Goal: Task Accomplishment & Management: Manage account settings

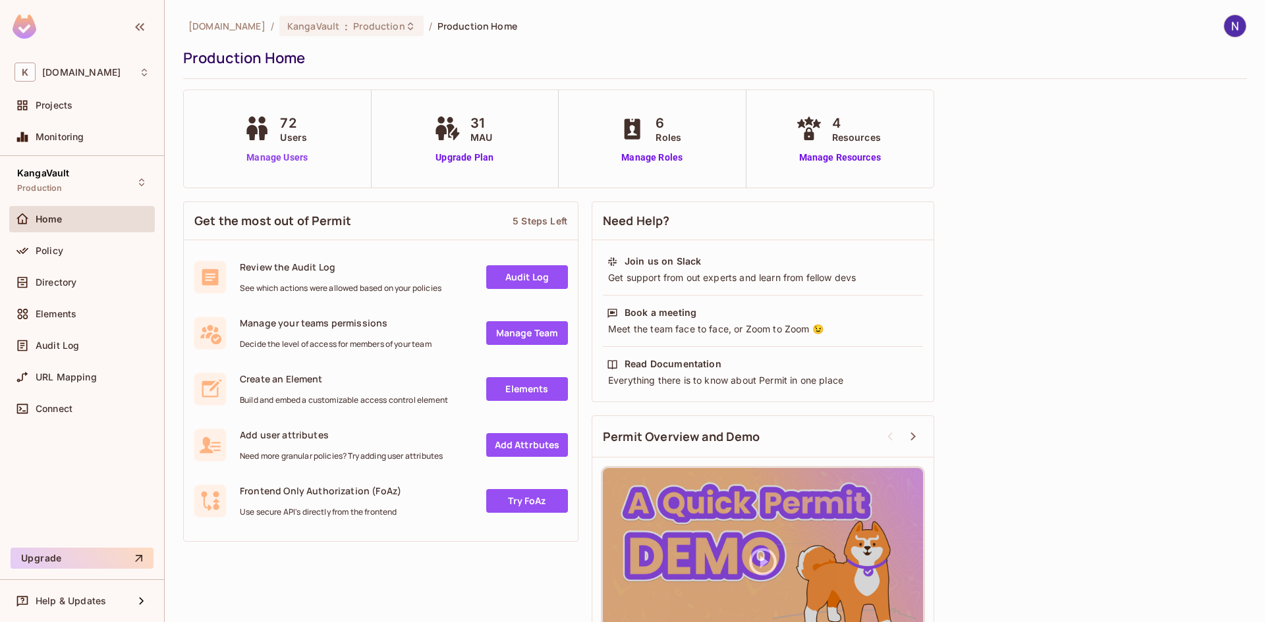
click at [276, 153] on link "Manage Users" at bounding box center [276, 158] width 73 height 14
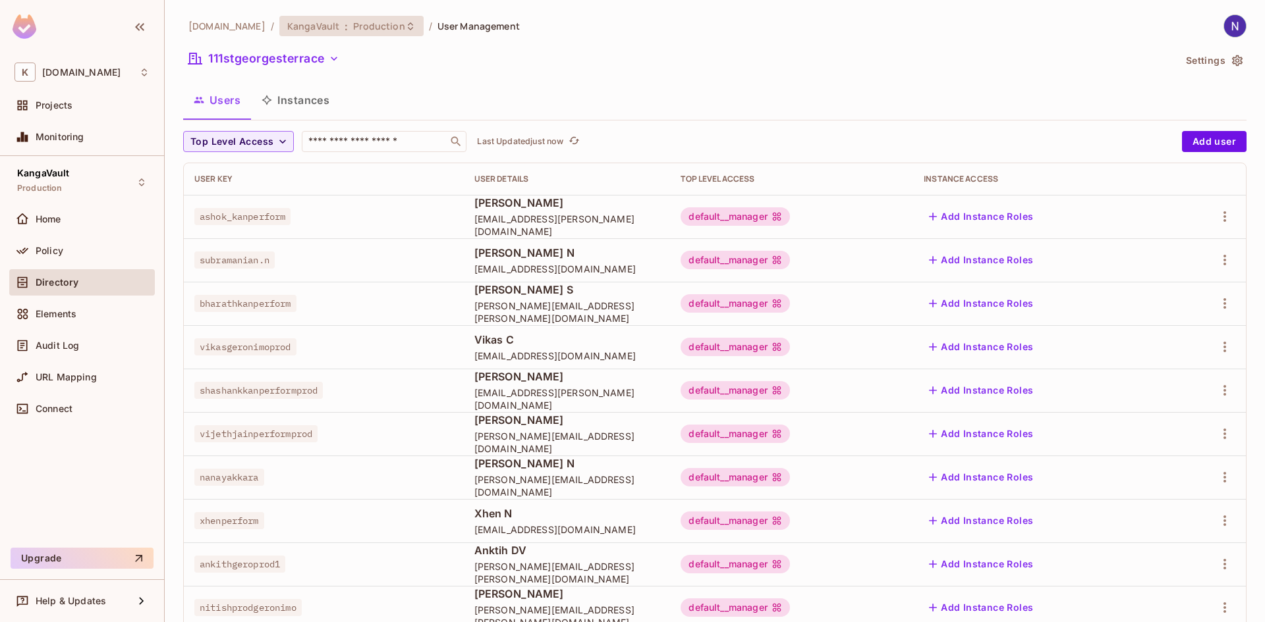
click at [405, 24] on icon at bounding box center [410, 26] width 11 height 11
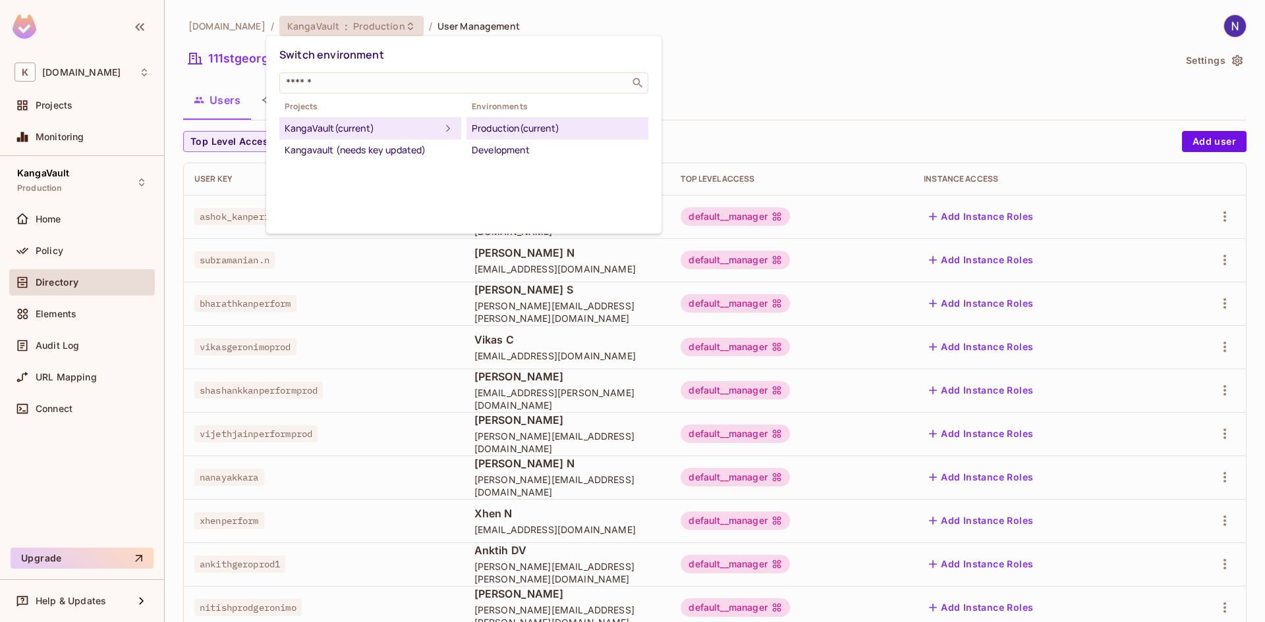
click at [393, 23] on div at bounding box center [632, 311] width 1265 height 622
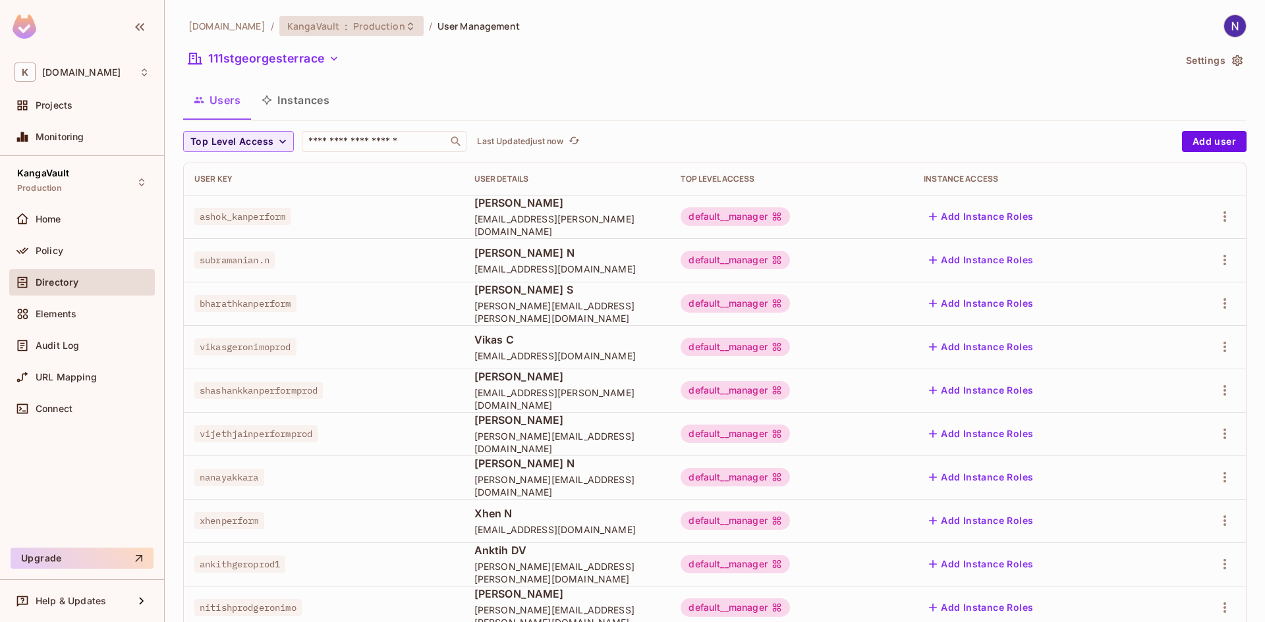
click at [408, 24] on icon at bounding box center [410, 26] width 5 height 8
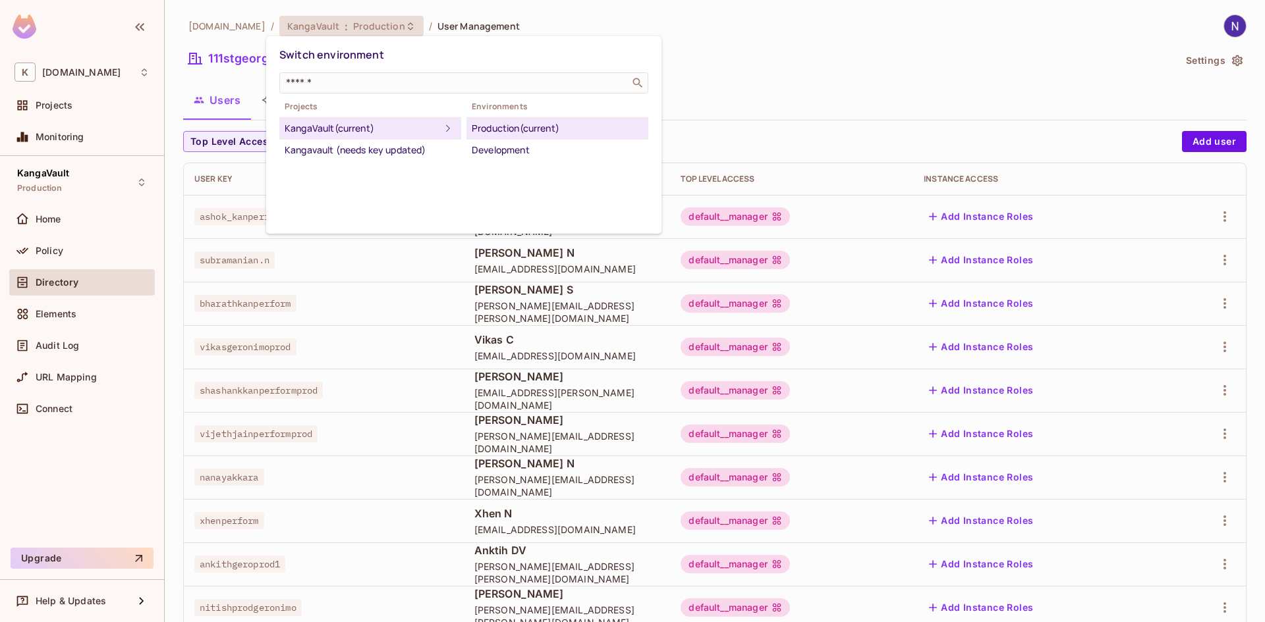
click at [557, 27] on div at bounding box center [632, 311] width 1265 height 622
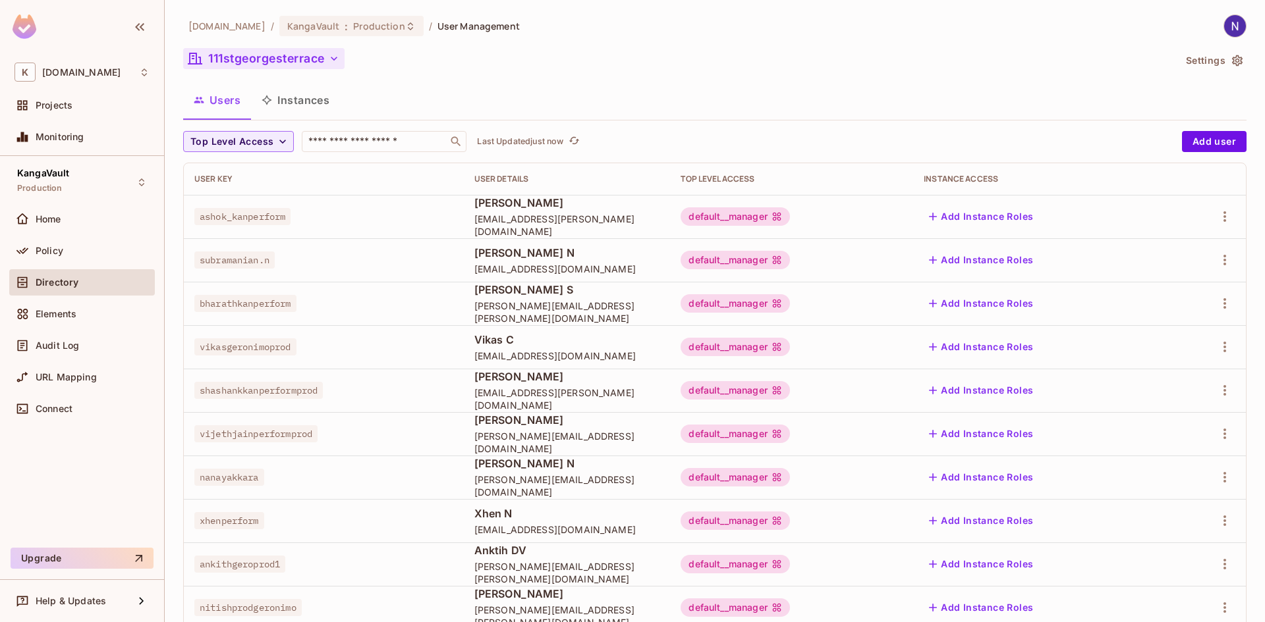
click at [327, 58] on button "111stgeorgesterrace" at bounding box center [263, 58] width 161 height 21
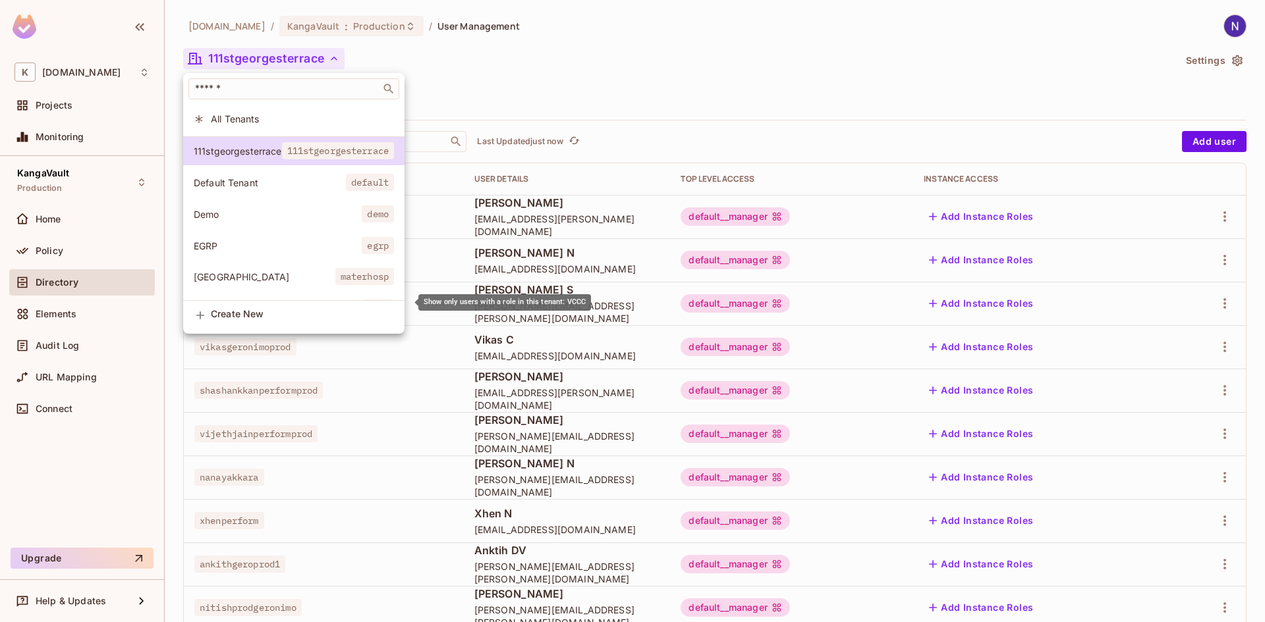
scroll to position [36, 0]
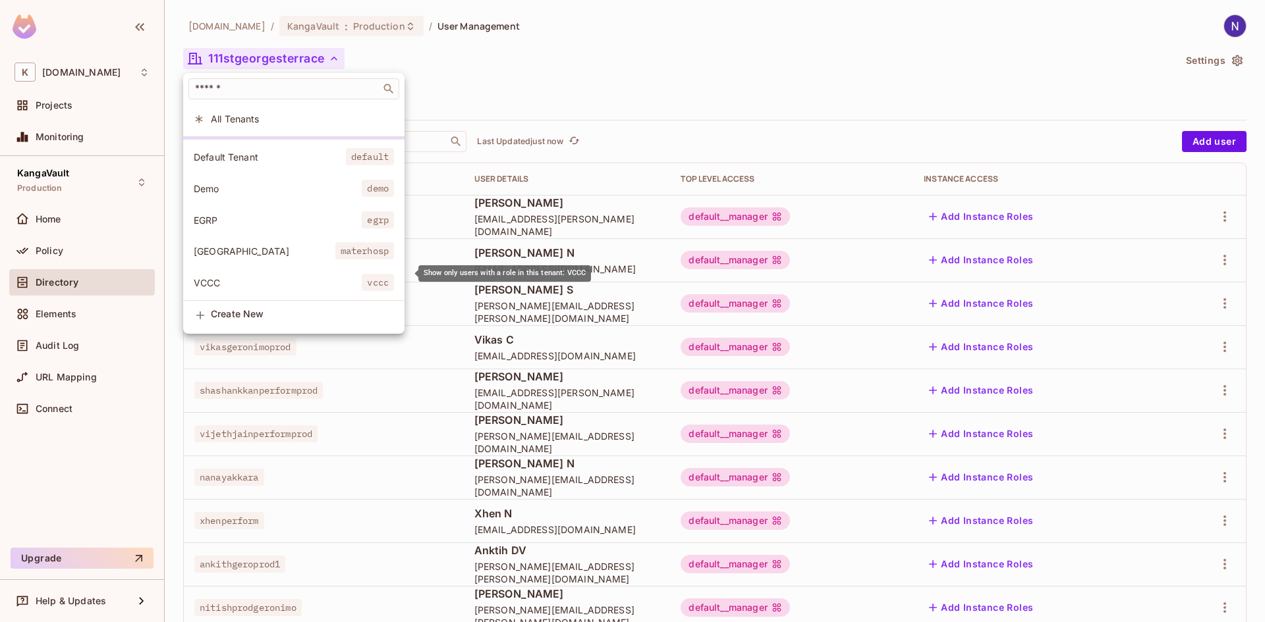
click at [260, 277] on span "VCCC" at bounding box center [278, 283] width 168 height 13
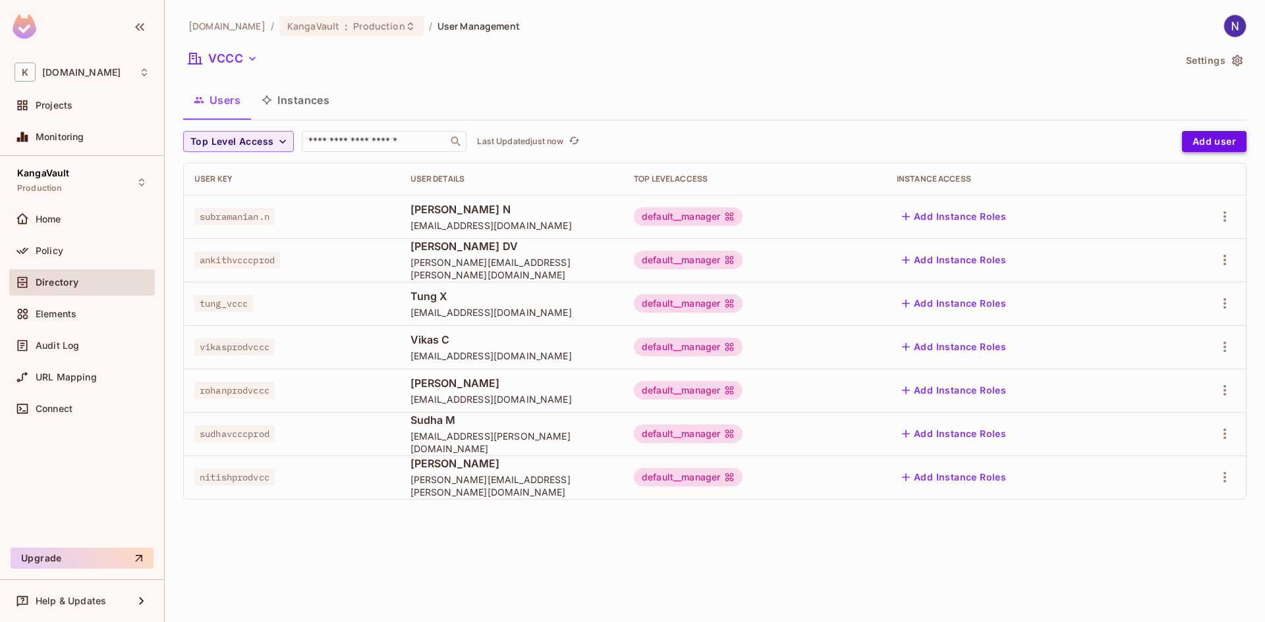
click at [1226, 140] on button "Add user" at bounding box center [1214, 141] width 65 height 21
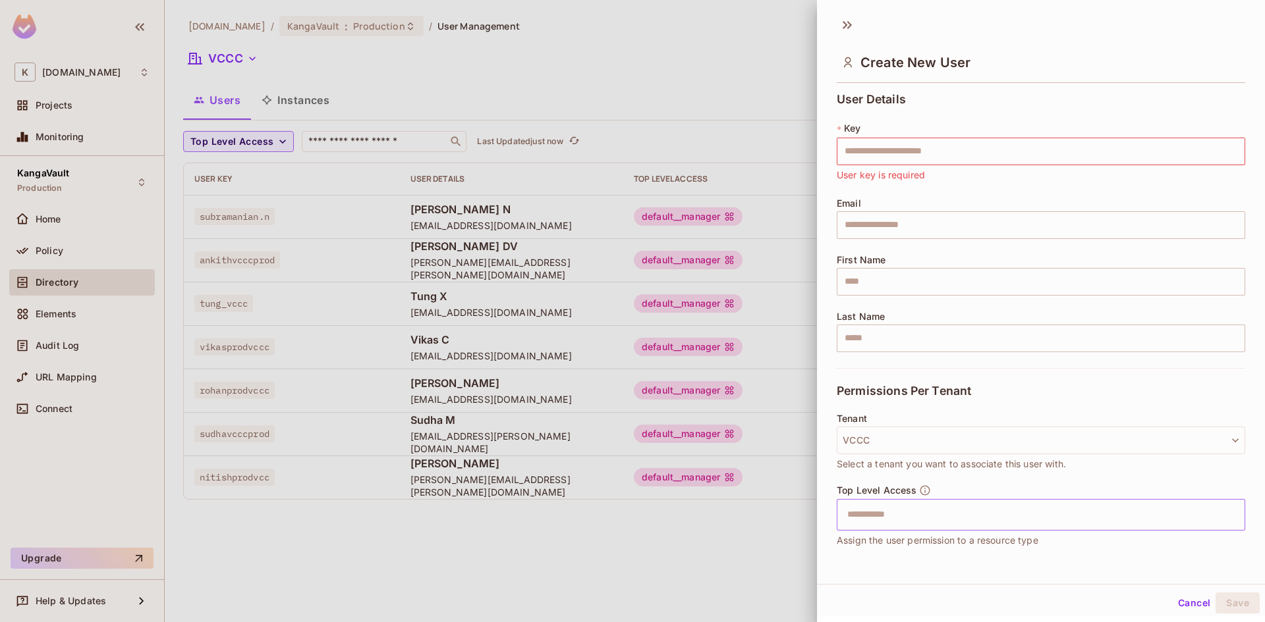
click at [1205, 519] on div "​" at bounding box center [1040, 515] width 408 height 32
click at [782, 549] on div at bounding box center [632, 311] width 1265 height 622
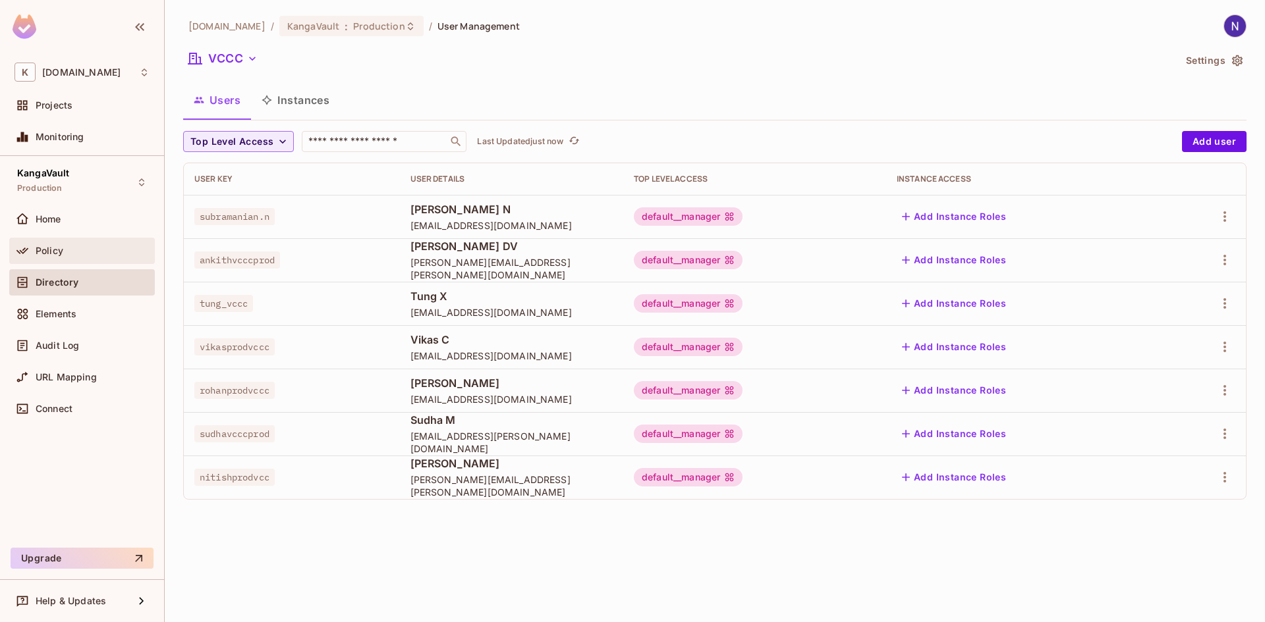
click at [49, 255] on span "Policy" at bounding box center [50, 251] width 28 height 11
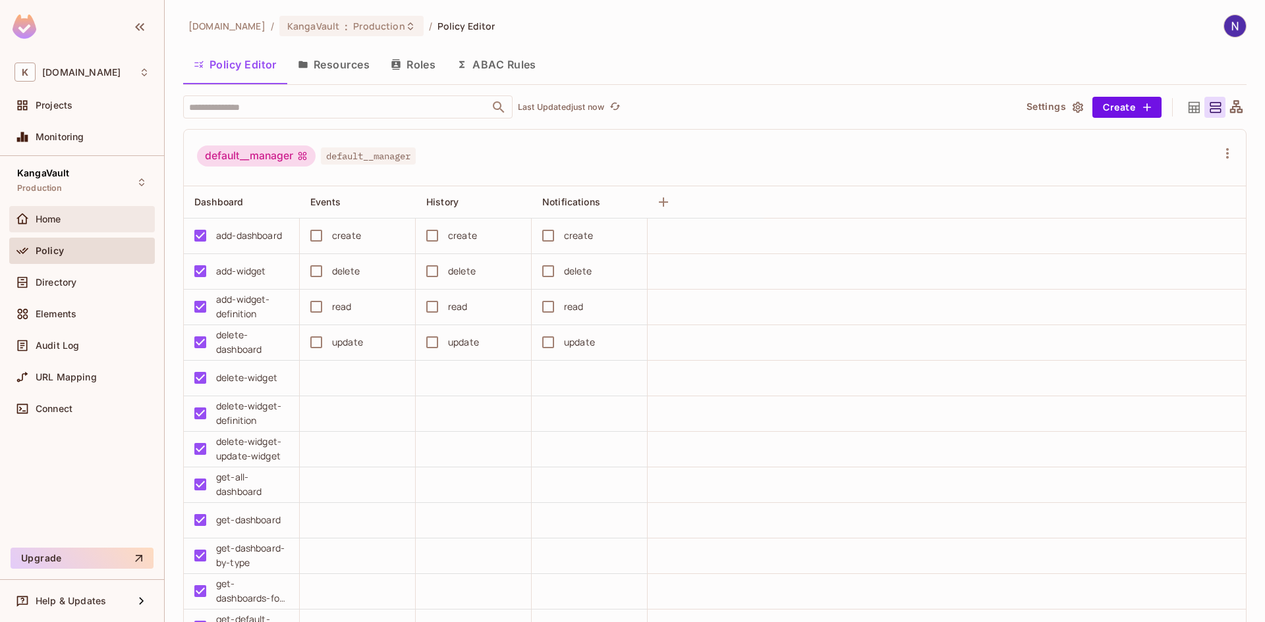
click at [61, 217] on span "Home" at bounding box center [49, 219] width 26 height 11
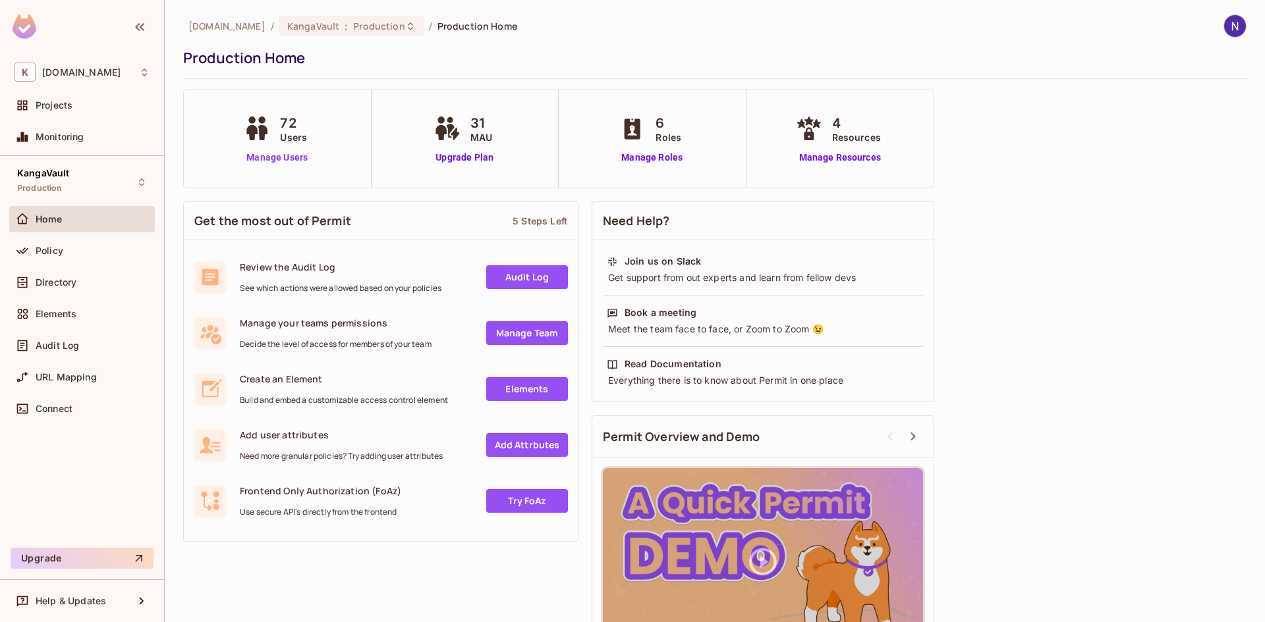
click at [286, 151] on link "Manage Users" at bounding box center [276, 158] width 73 height 14
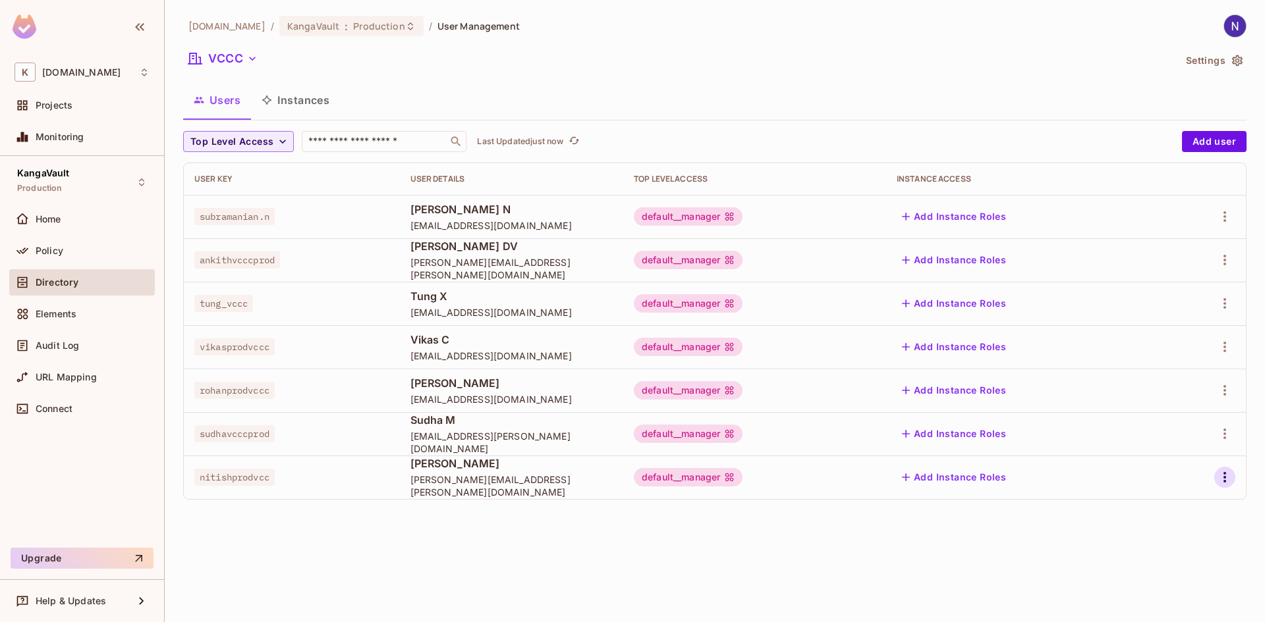
click at [1224, 480] on icon "button" at bounding box center [1224, 478] width 16 height 16
click at [1170, 541] on div "Edit Attributes" at bounding box center [1178, 536] width 65 height 13
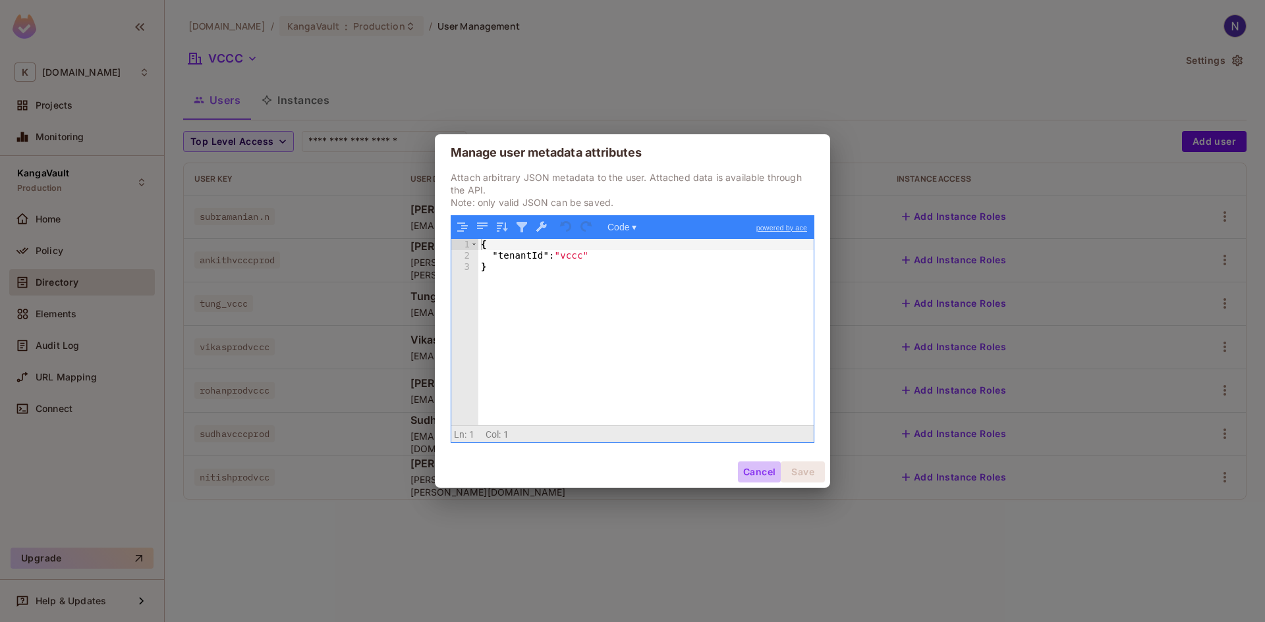
click at [746, 469] on button "Cancel" at bounding box center [759, 472] width 43 height 21
